Goal: Information Seeking & Learning: Understand process/instructions

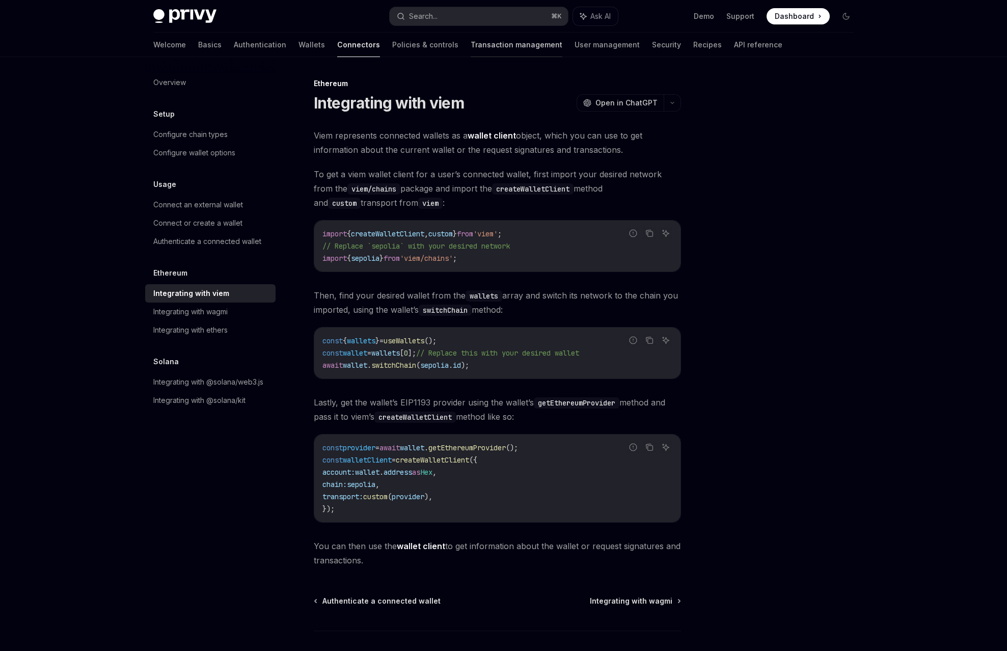
click at [492, 36] on link "Transaction management" at bounding box center [517, 45] width 92 height 24
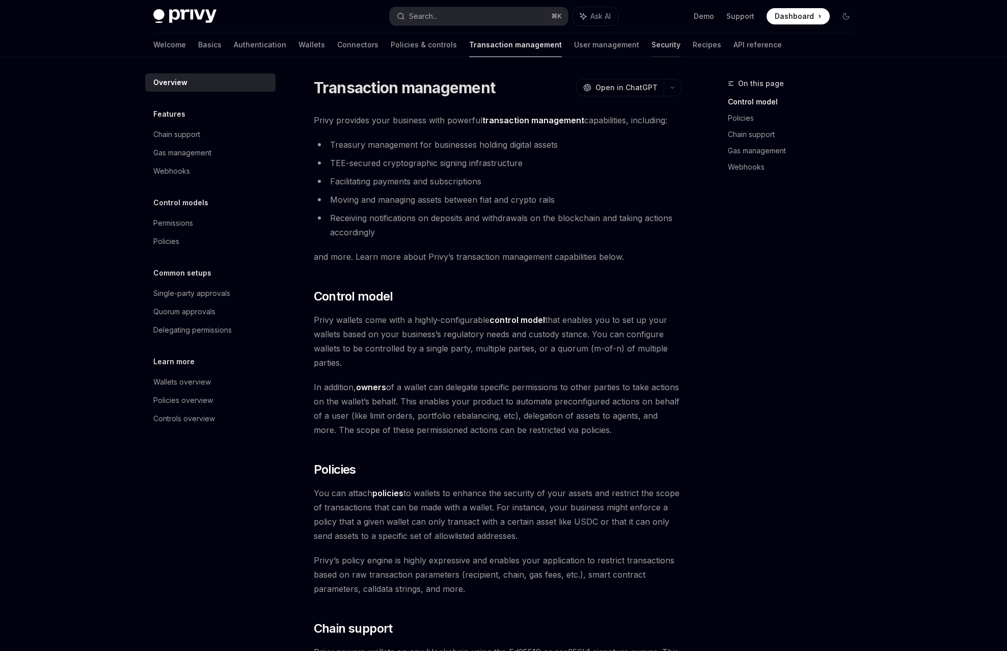
click at [651, 35] on link "Security" at bounding box center [665, 45] width 29 height 24
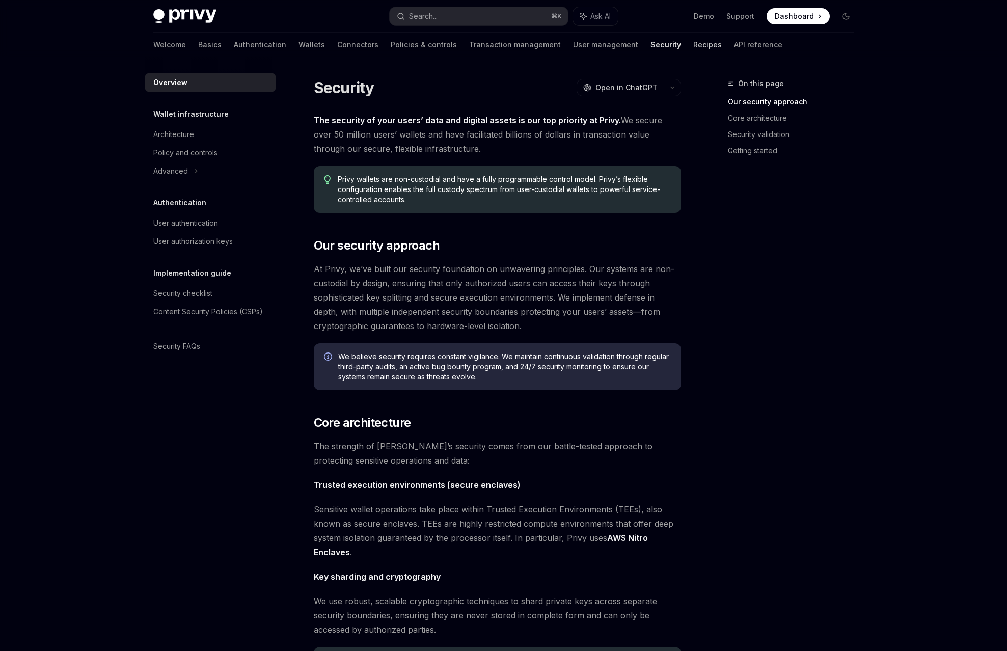
click at [693, 36] on link "Recipes" at bounding box center [707, 45] width 29 height 24
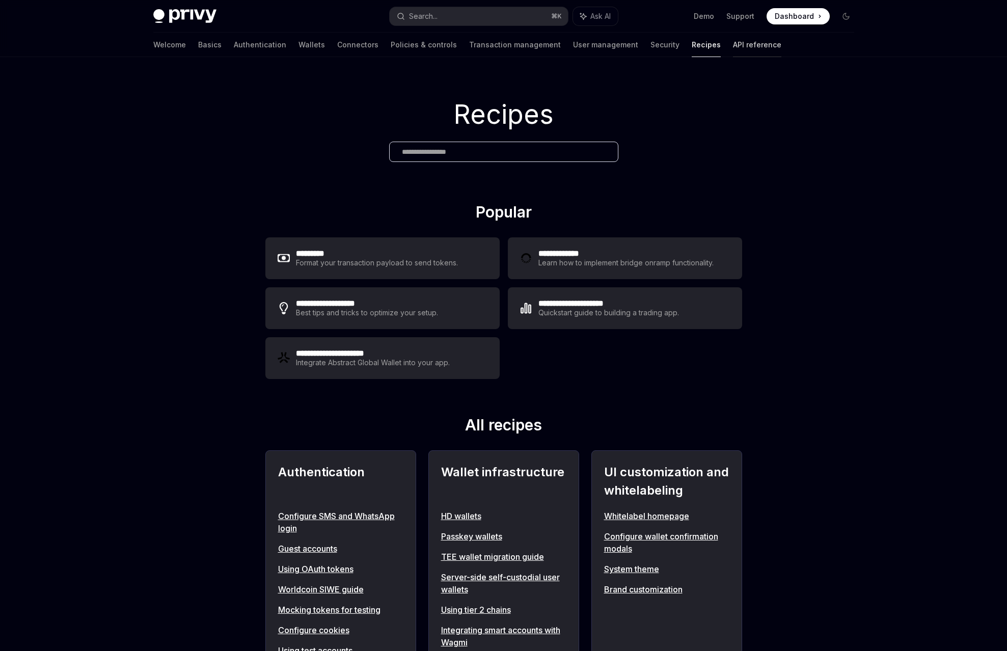
click at [733, 36] on link "API reference" at bounding box center [757, 45] width 48 height 24
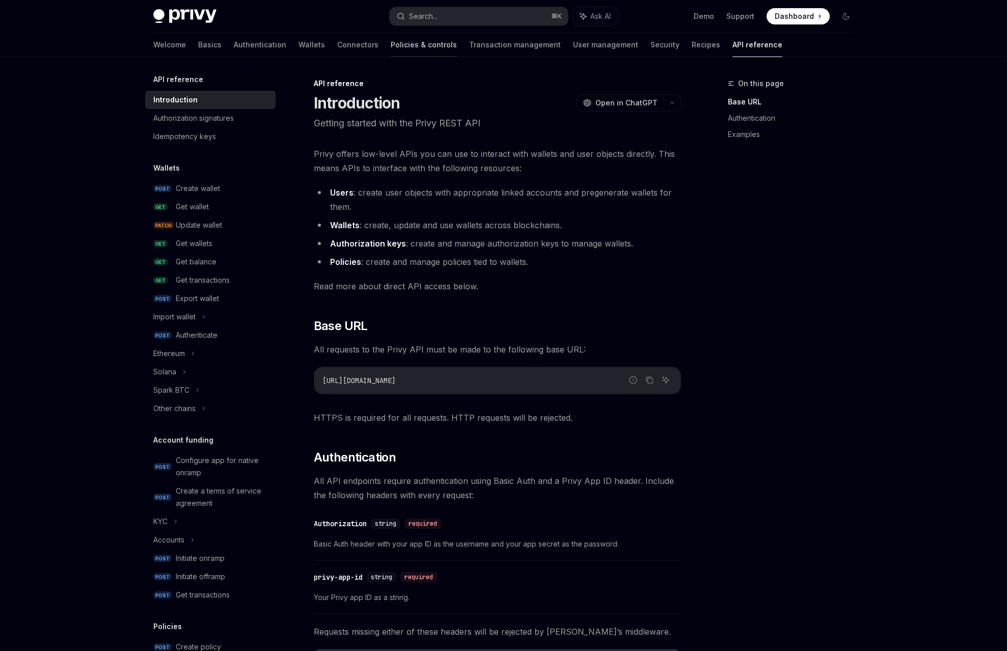
click at [414, 33] on link "Policies & controls" at bounding box center [424, 45] width 66 height 24
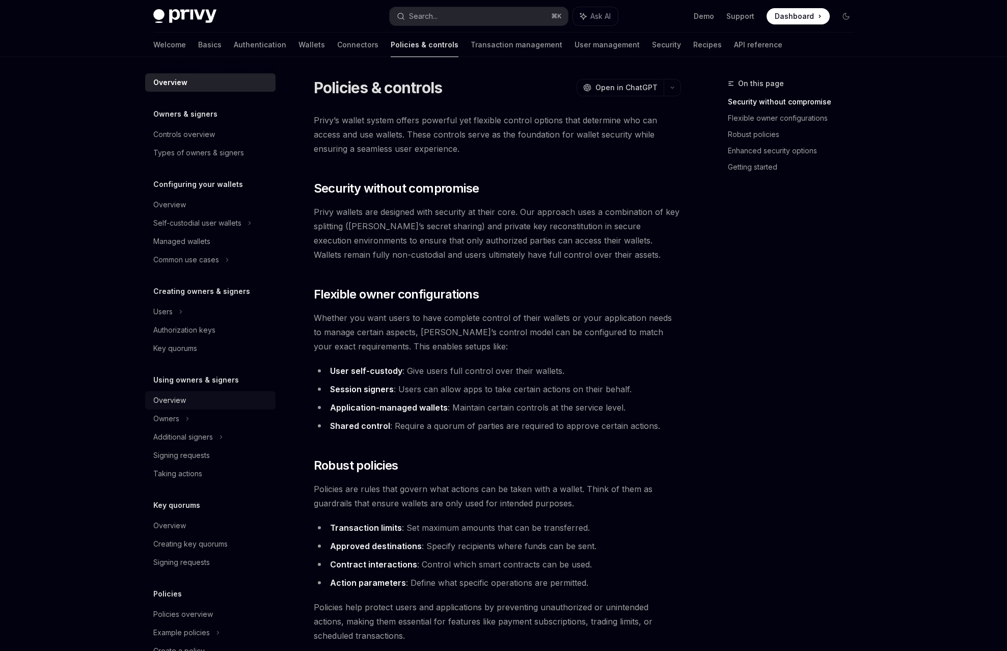
click at [250, 391] on link "Overview" at bounding box center [210, 400] width 130 height 18
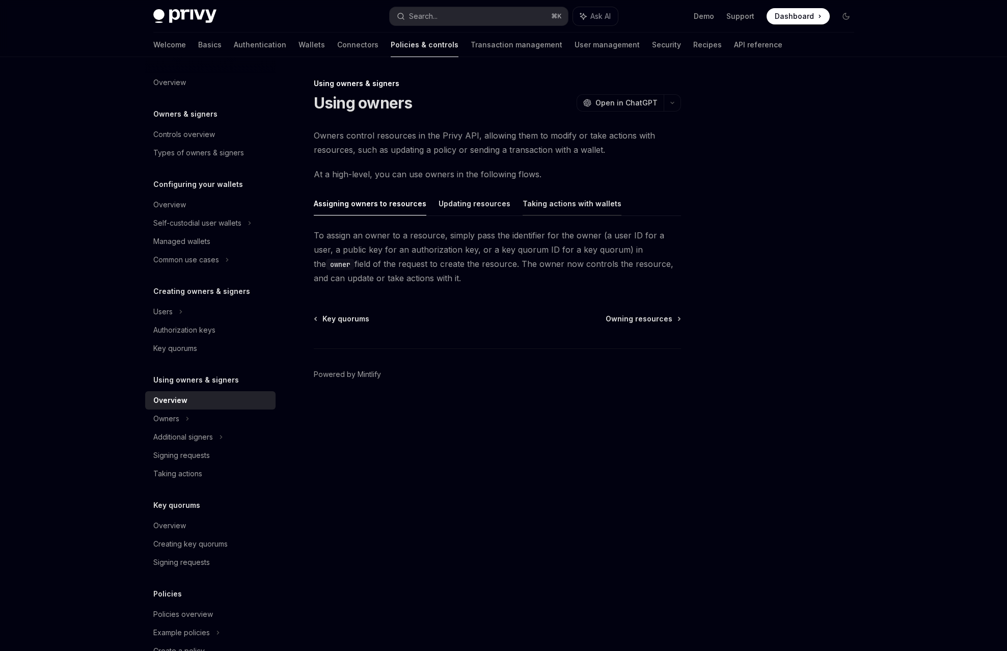
click at [541, 191] on button "Taking actions with wallets" at bounding box center [572, 203] width 99 height 24
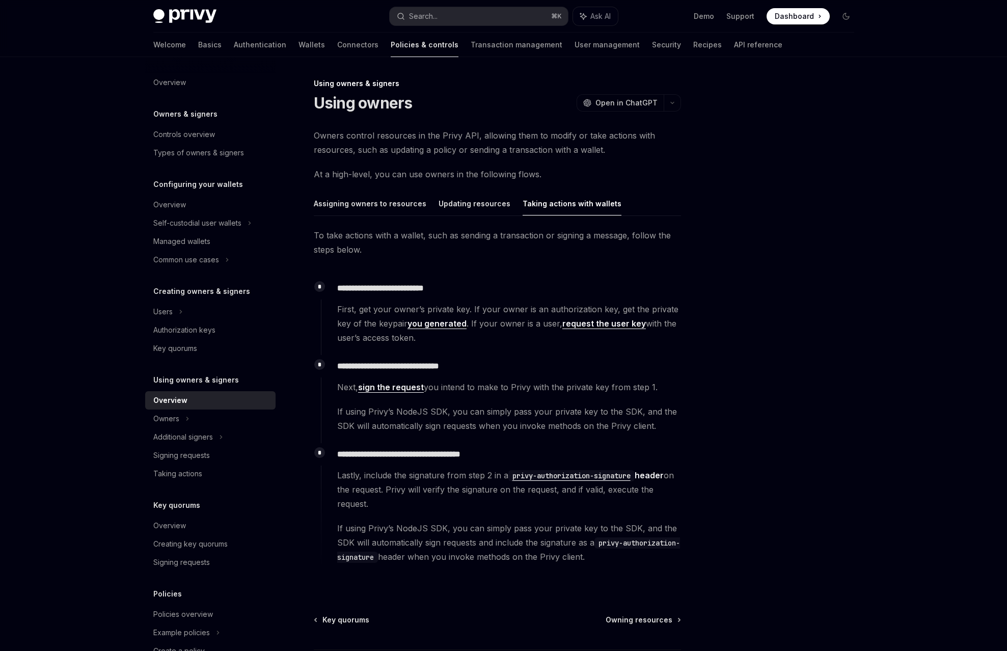
click at [424, 382] on link "sign the request" at bounding box center [391, 387] width 66 height 11
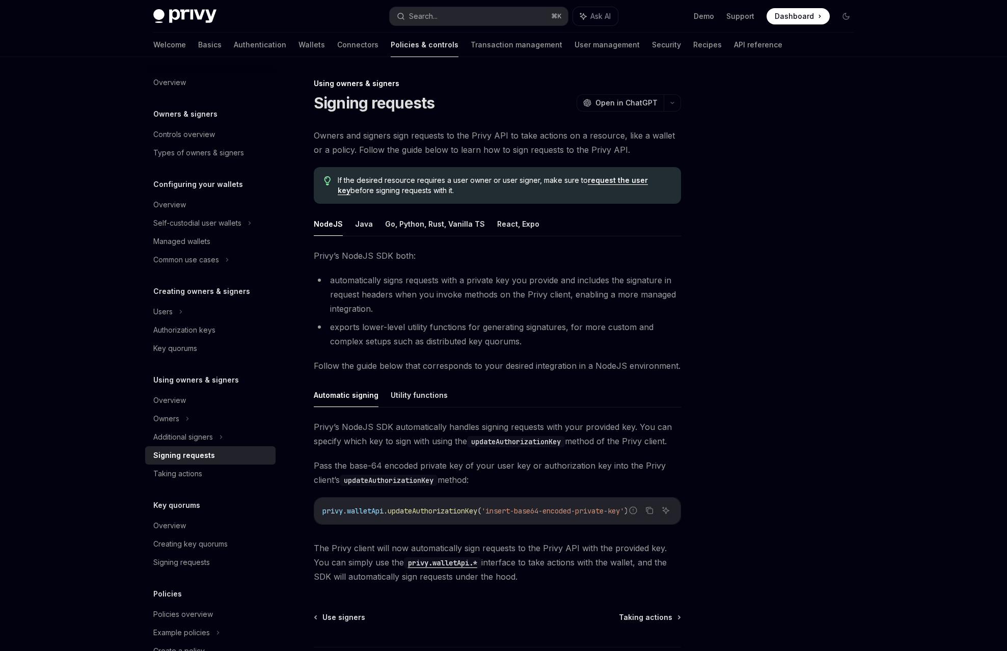
click at [450, 557] on code "privy.walletApi.*" at bounding box center [442, 562] width 77 height 11
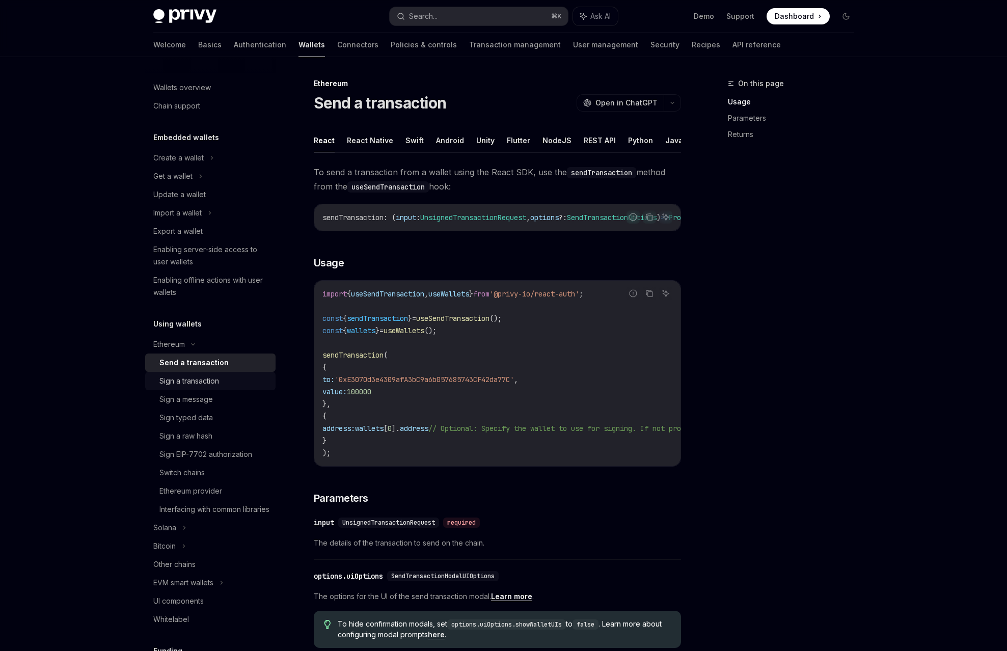
click at [276, 372] on link "Sign a transaction" at bounding box center [210, 381] width 130 height 18
type textarea "*"
click at [482, 314] on span "useSignTransaction" at bounding box center [452, 318] width 73 height 9
